Goal: Check status: Check status

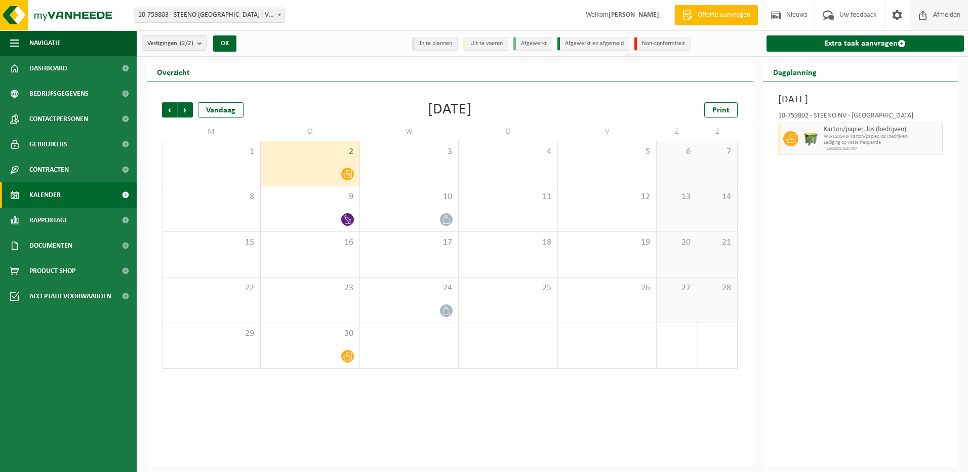
click at [942, 16] on span "Afmelden" at bounding box center [946, 15] width 32 height 30
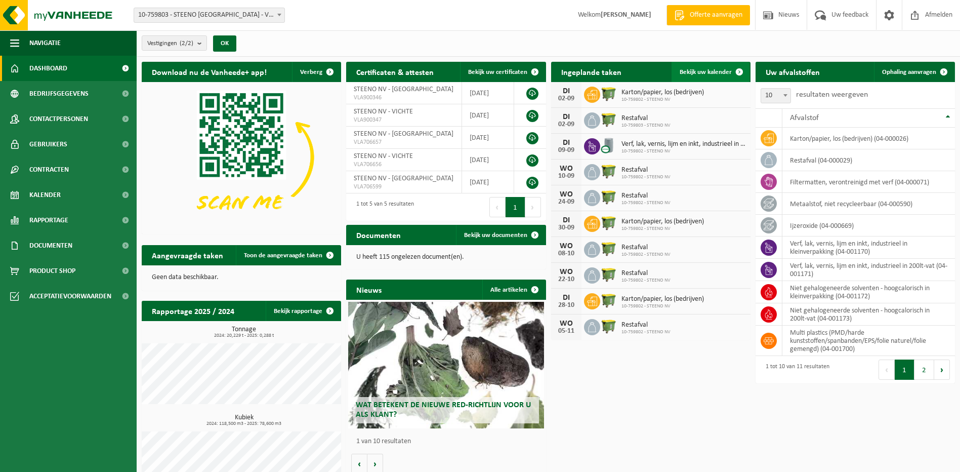
click at [718, 69] on span "Bekijk uw kalender" at bounding box center [706, 72] width 52 height 7
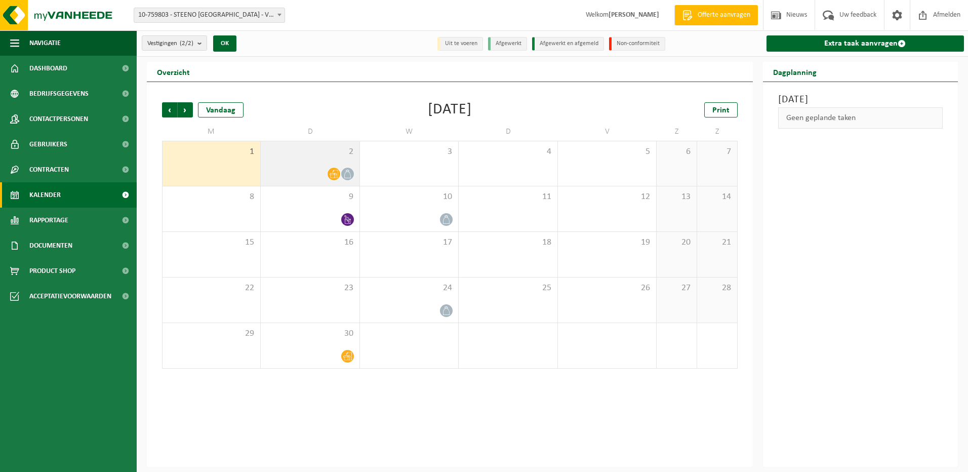
click at [318, 162] on div "2" at bounding box center [310, 163] width 98 height 45
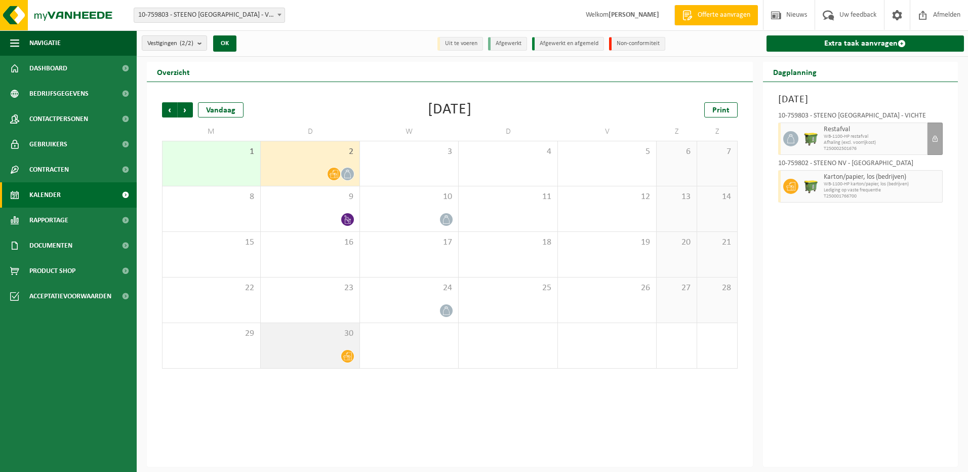
click at [313, 340] on div "30" at bounding box center [310, 345] width 98 height 45
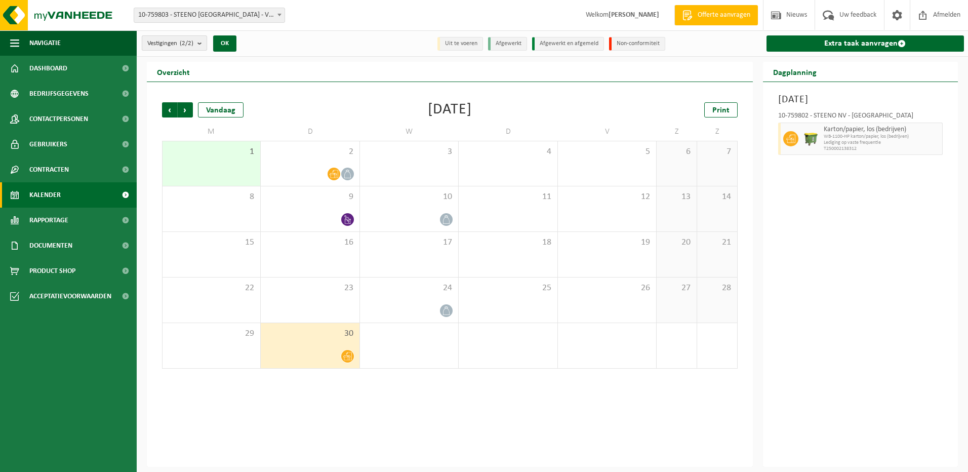
click at [200, 44] on b "submit" at bounding box center [201, 43] width 9 height 14
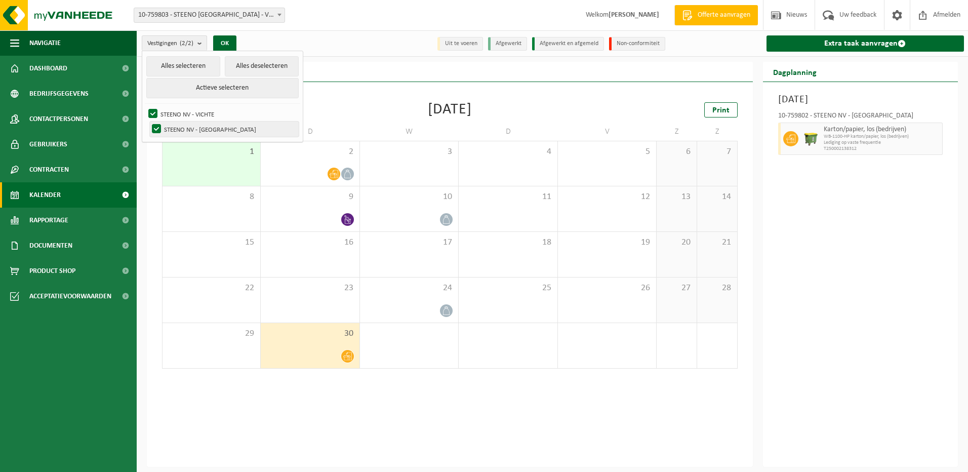
click at [196, 128] on label "STEENO NV - [GEOGRAPHIC_DATA]" at bounding box center [224, 128] width 149 height 15
click at [148, 121] on input "STEENO NV - [GEOGRAPHIC_DATA]" at bounding box center [148, 121] width 1 height 1
checkbox input "false"
click at [153, 114] on label "STEENO NV - VICHTE" at bounding box center [222, 113] width 152 height 15
click at [145, 106] on input "STEENO NV - VICHTE" at bounding box center [144, 106] width 1 height 1
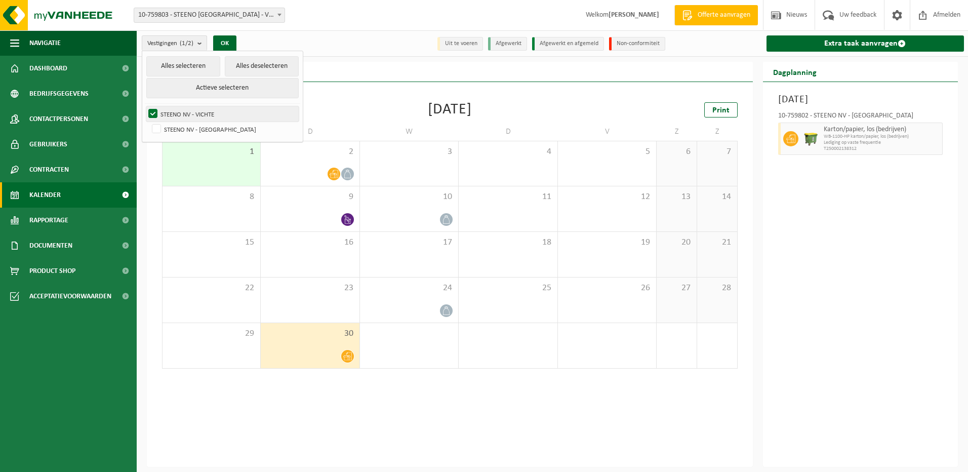
checkbox input "false"
click at [158, 127] on label "STEENO NV - [GEOGRAPHIC_DATA]" at bounding box center [224, 128] width 149 height 15
click at [148, 121] on input "STEENO NV - [GEOGRAPHIC_DATA]" at bounding box center [148, 121] width 1 height 1
checkbox input "true"
click at [228, 44] on button "OK" at bounding box center [224, 43] width 23 height 16
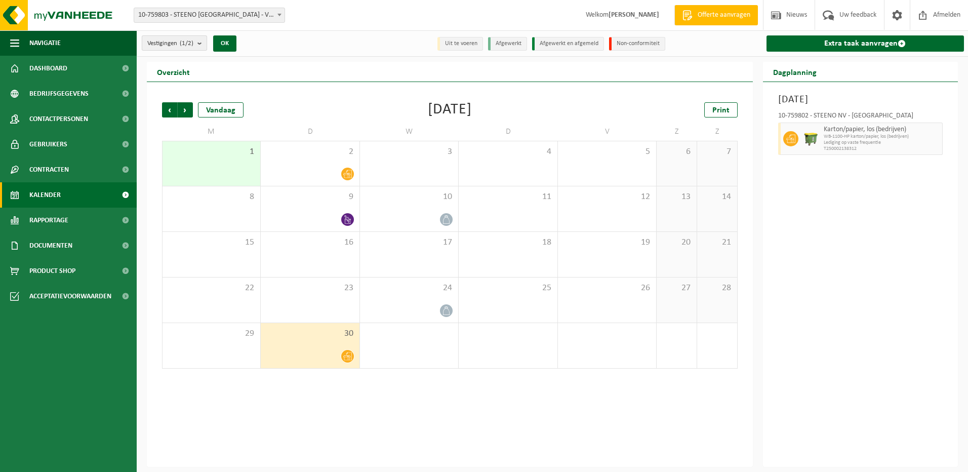
click at [204, 45] on b "submit" at bounding box center [201, 43] width 9 height 14
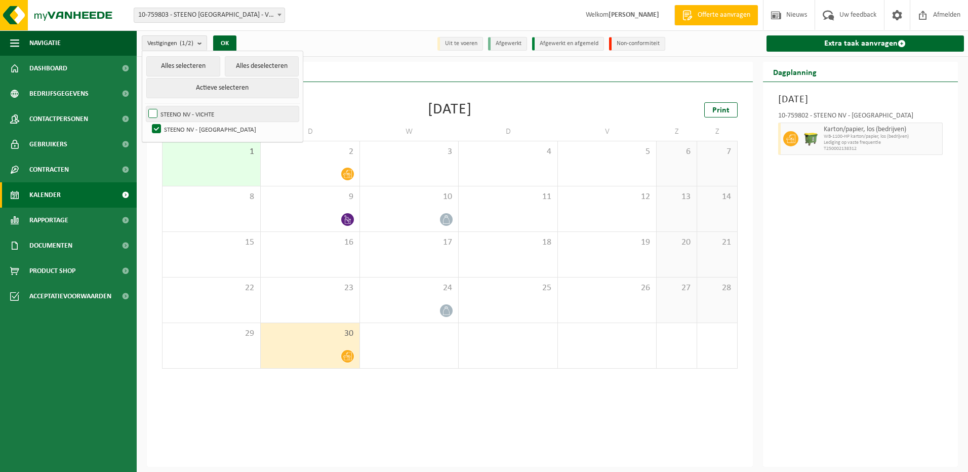
click at [165, 113] on label "STEENO NV - VICHTE" at bounding box center [222, 113] width 152 height 15
click at [145, 106] on input "STEENO NV - VICHTE" at bounding box center [144, 106] width 1 height 1
checkbox input "true"
click at [231, 41] on button "OK" at bounding box center [224, 43] width 23 height 16
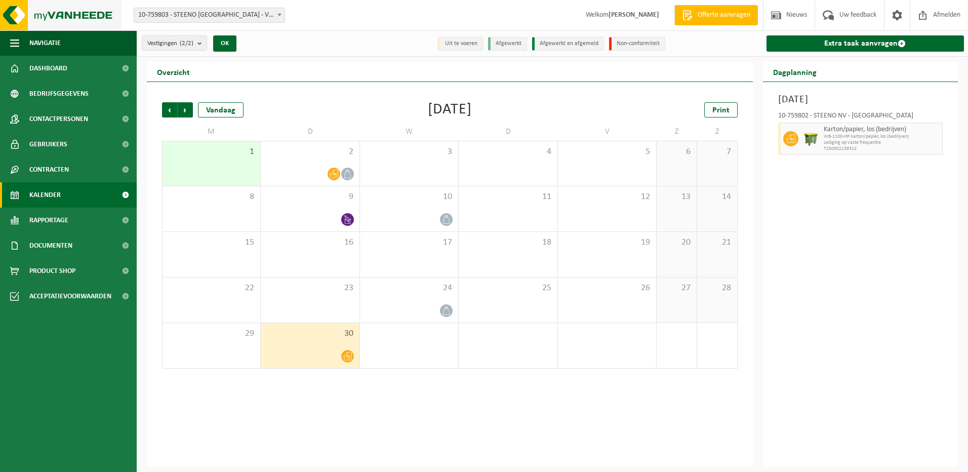
click at [28, 16] on img at bounding box center [60, 15] width 121 height 30
